Goal: Find specific page/section: Find specific page/section

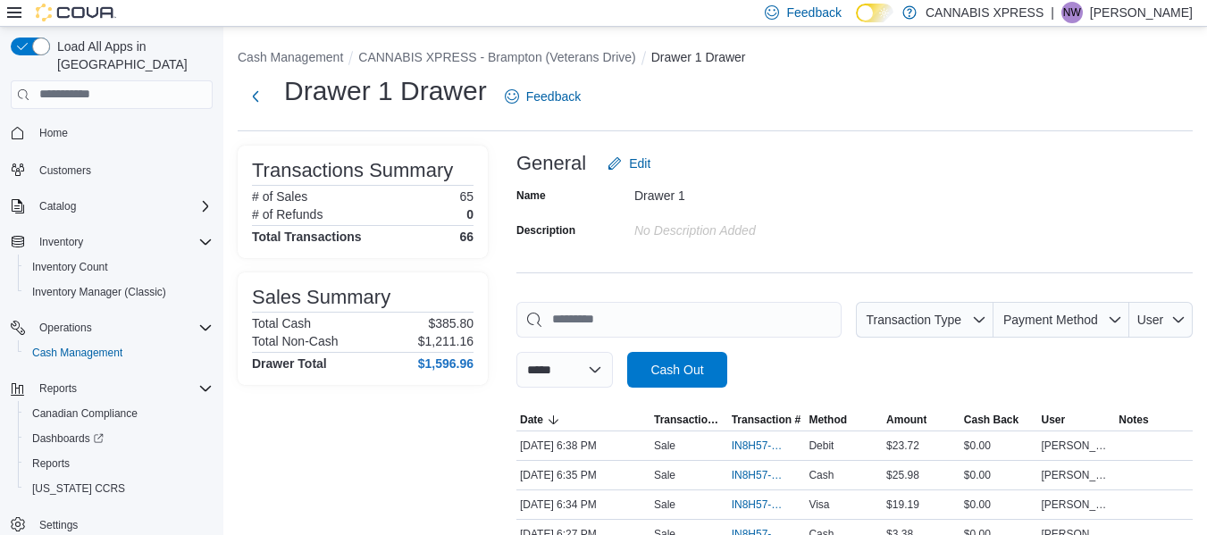
scroll to position [165, 0]
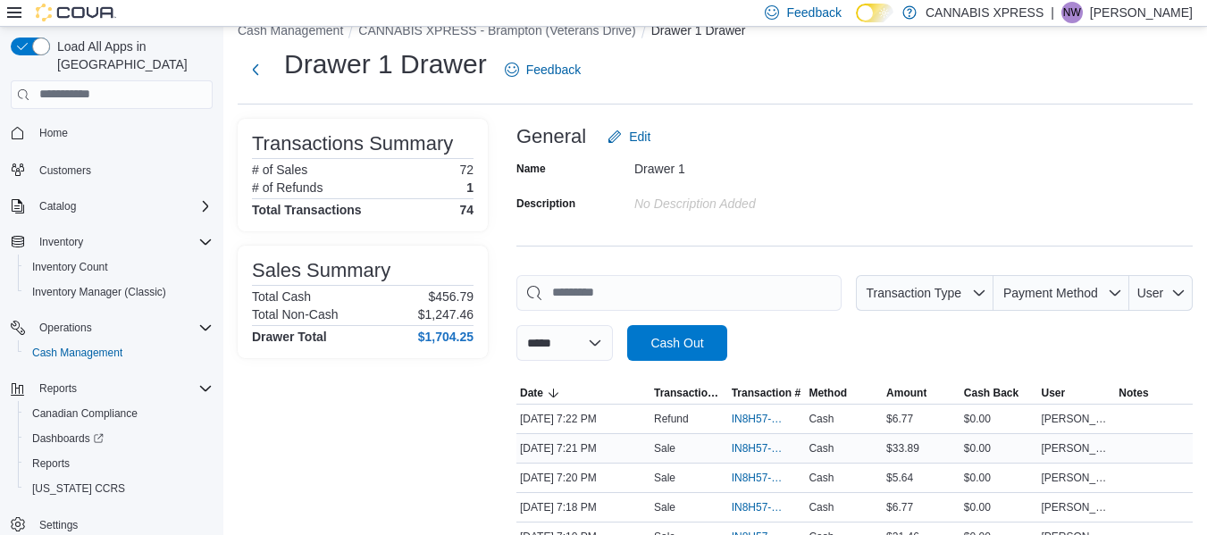
scroll to position [25, 0]
